Goal: Task Accomplishment & Management: Manage account settings

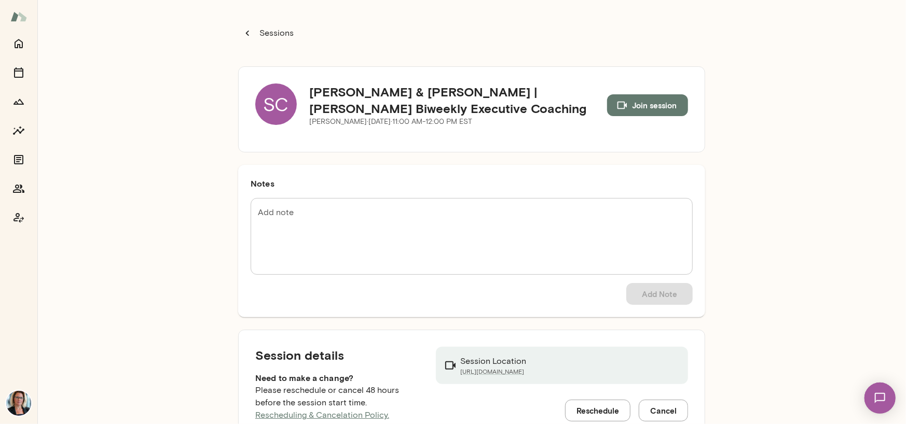
click at [285, 106] on div "SC" at bounding box center [275, 104] width 41 height 41
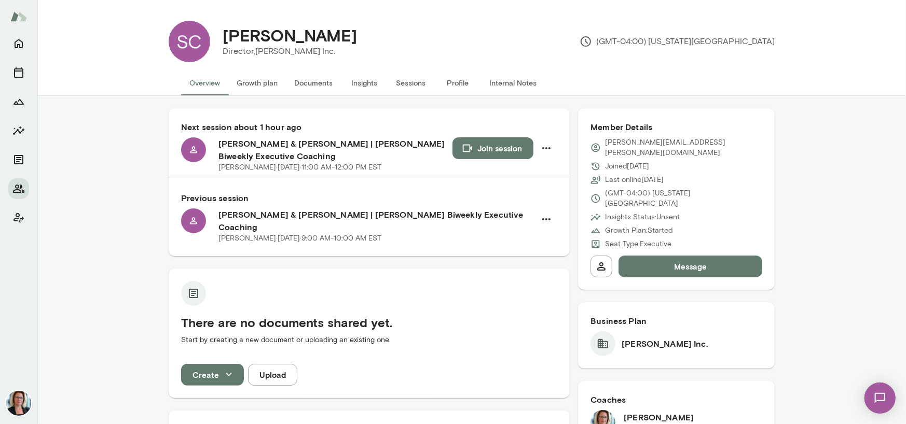
click at [409, 82] on button "Sessions" at bounding box center [411, 83] width 47 height 25
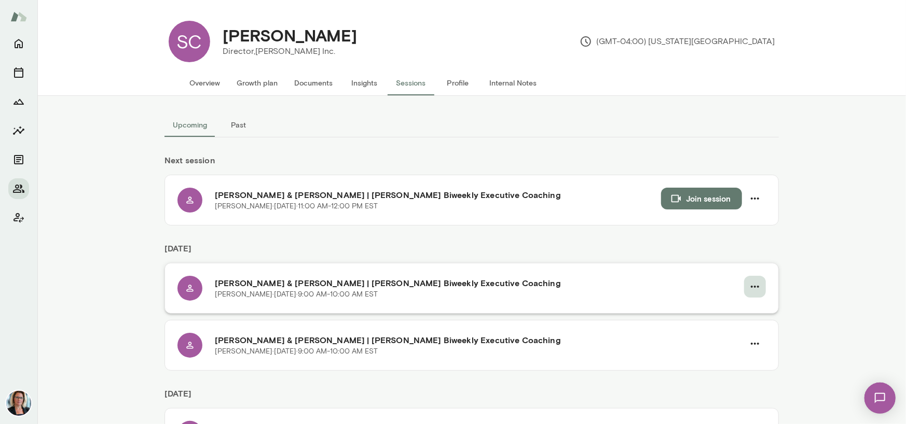
click at [755, 287] on icon "button" at bounding box center [755, 287] width 12 height 12
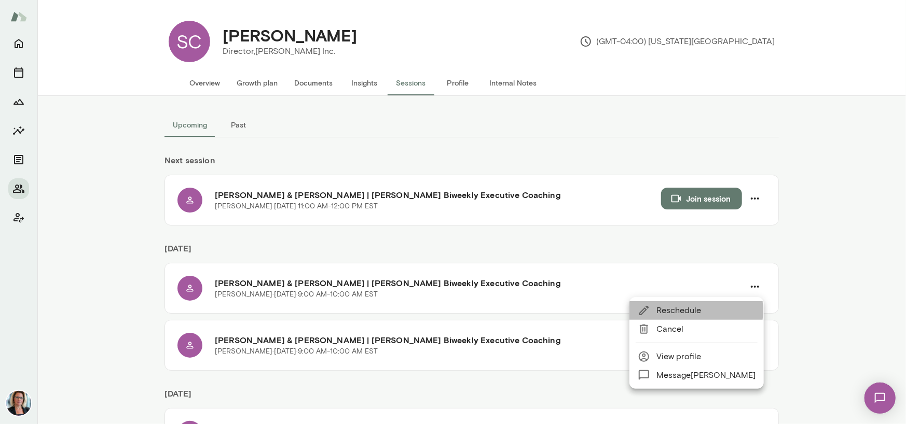
click at [685, 311] on span "Reschedule" at bounding box center [705, 311] width 99 height 12
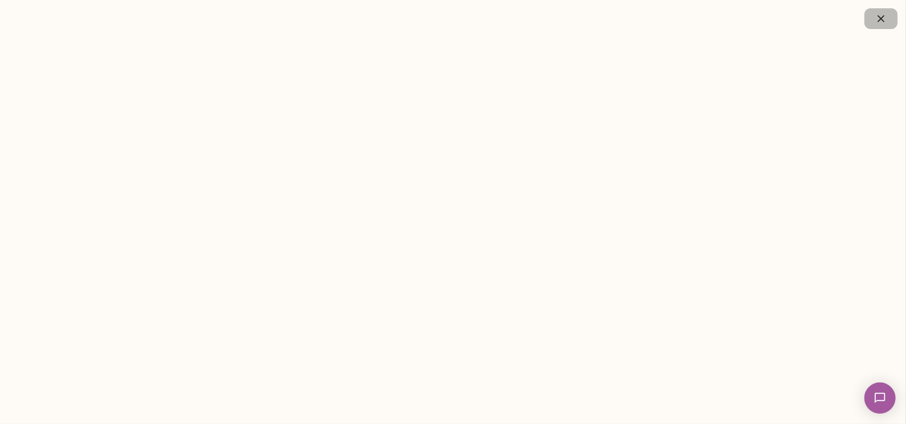
click at [879, 15] on icon "button" at bounding box center [881, 18] width 12 height 12
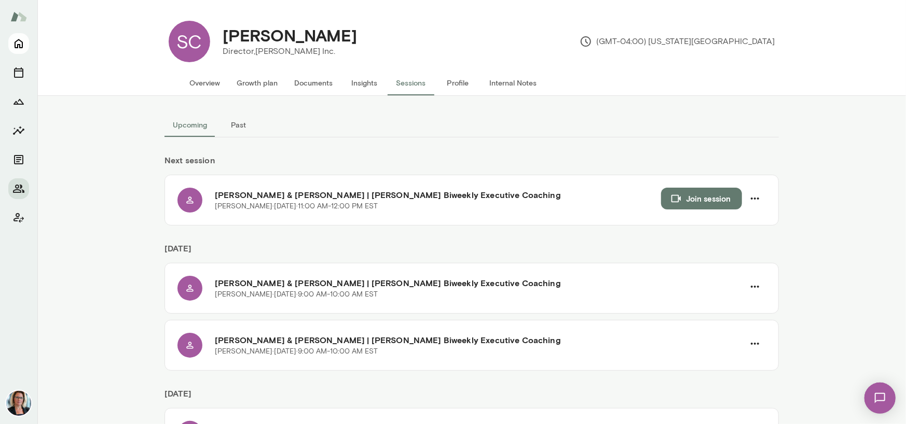
click at [23, 40] on icon "Home" at bounding box center [18, 43] width 12 height 12
